Goal: Transaction & Acquisition: Sponsor an Episode

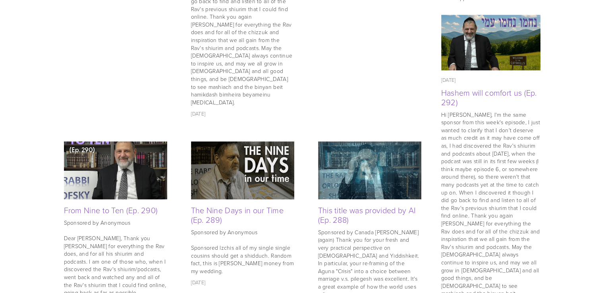
scroll to position [542, 0]
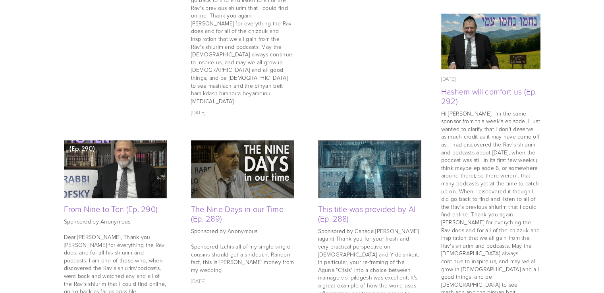
click at [111, 157] on img at bounding box center [115, 169] width 103 height 103
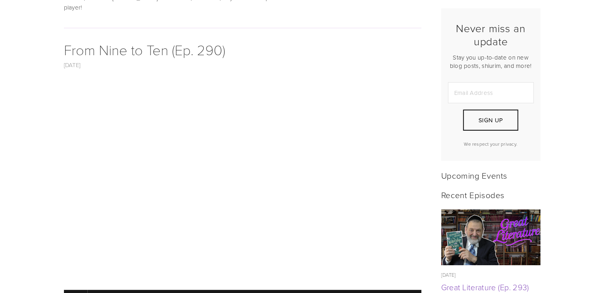
scroll to position [206, 0]
